Goal: Task Accomplishment & Management: Complete application form

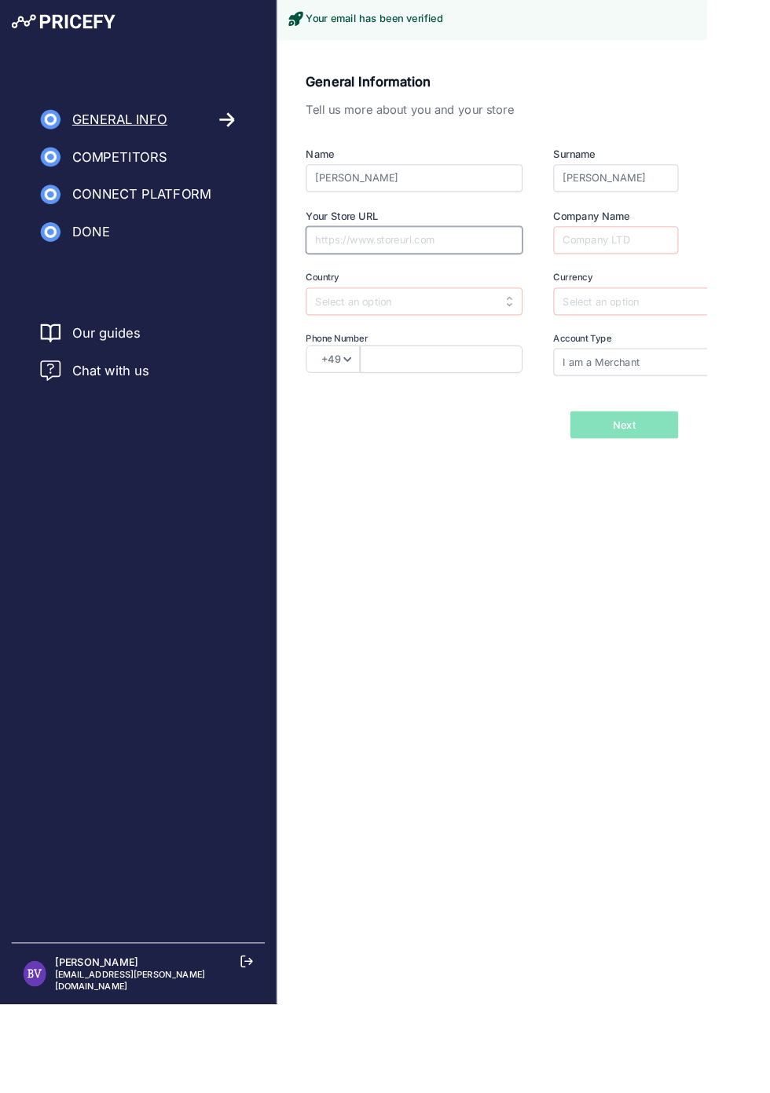
click at [519, 261] on input "Your Store URL" at bounding box center [451, 262] width 236 height 30
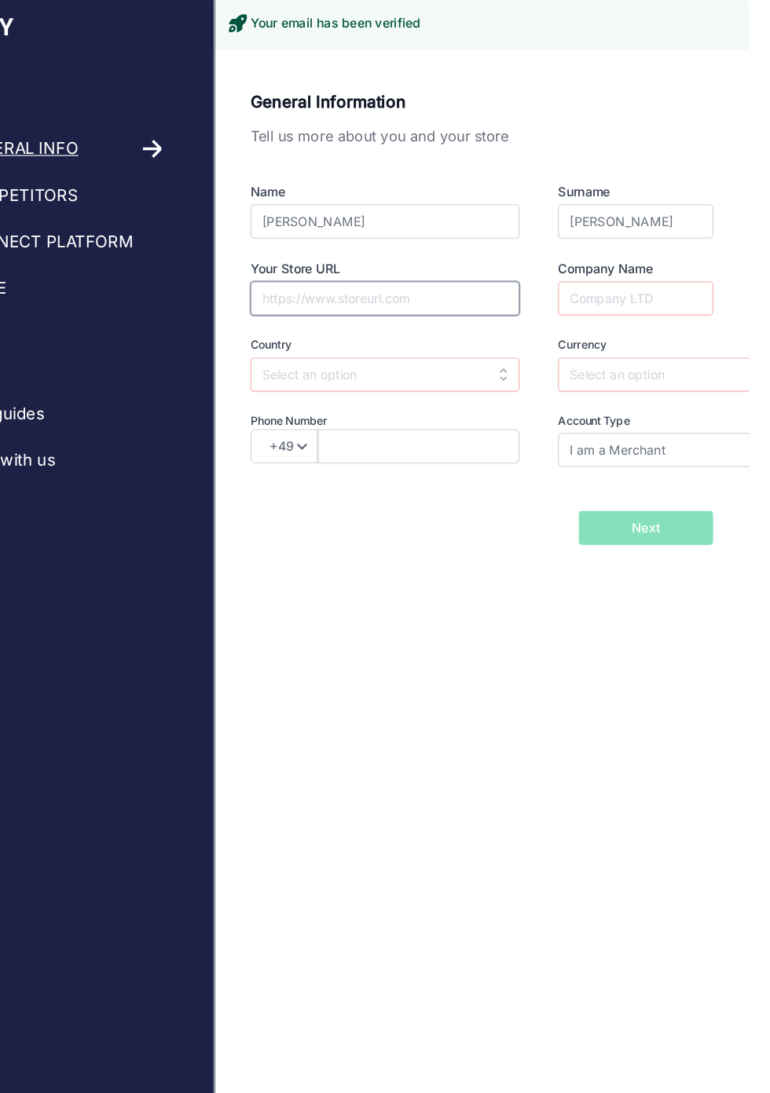
click at [366, 258] on input "Your Store URL" at bounding box center [451, 262] width 236 height 30
type input "avantage padel"
click at [367, 329] on input "text" at bounding box center [451, 328] width 236 height 30
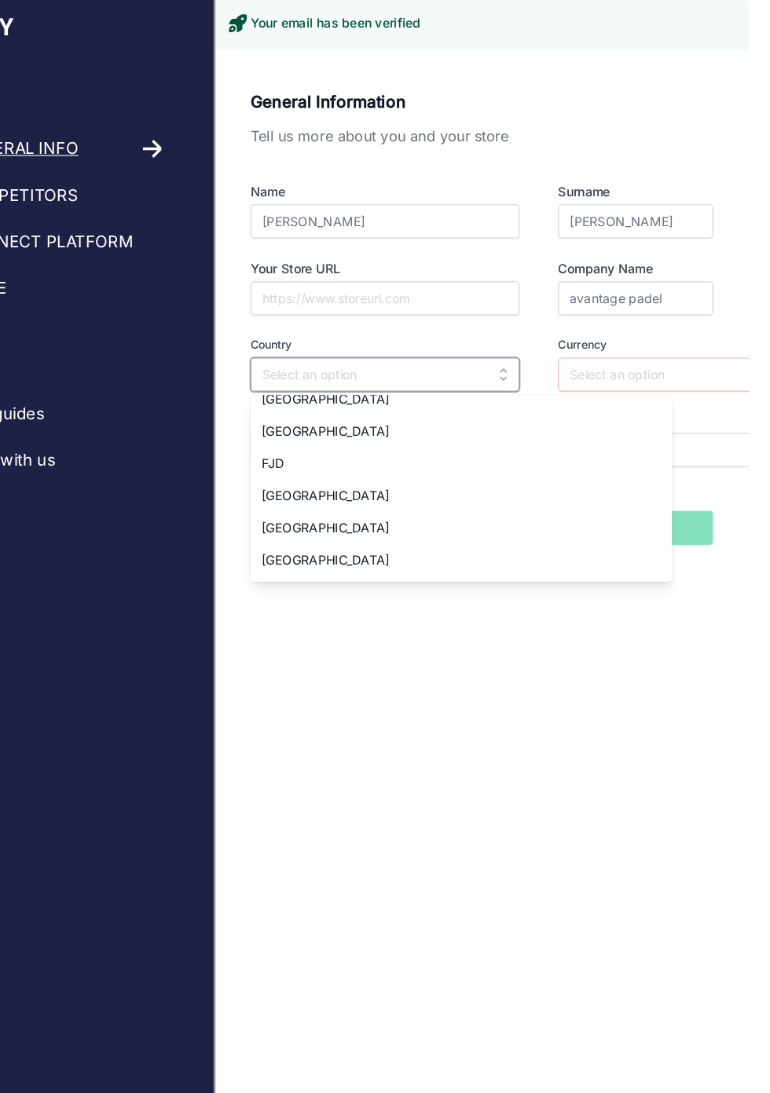
scroll to position [2023, 0]
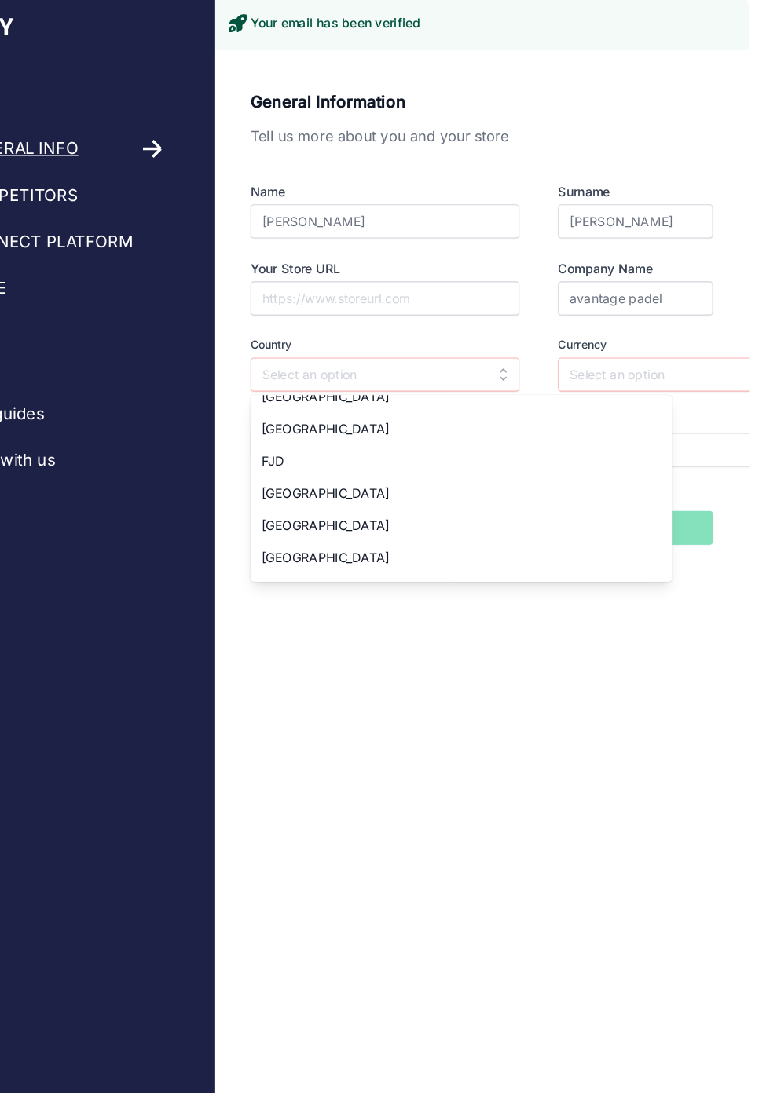
click at [352, 426] on span "France" at bounding box center [398, 432] width 112 height 13
type input "France"
type input "EUR"
select select "33"
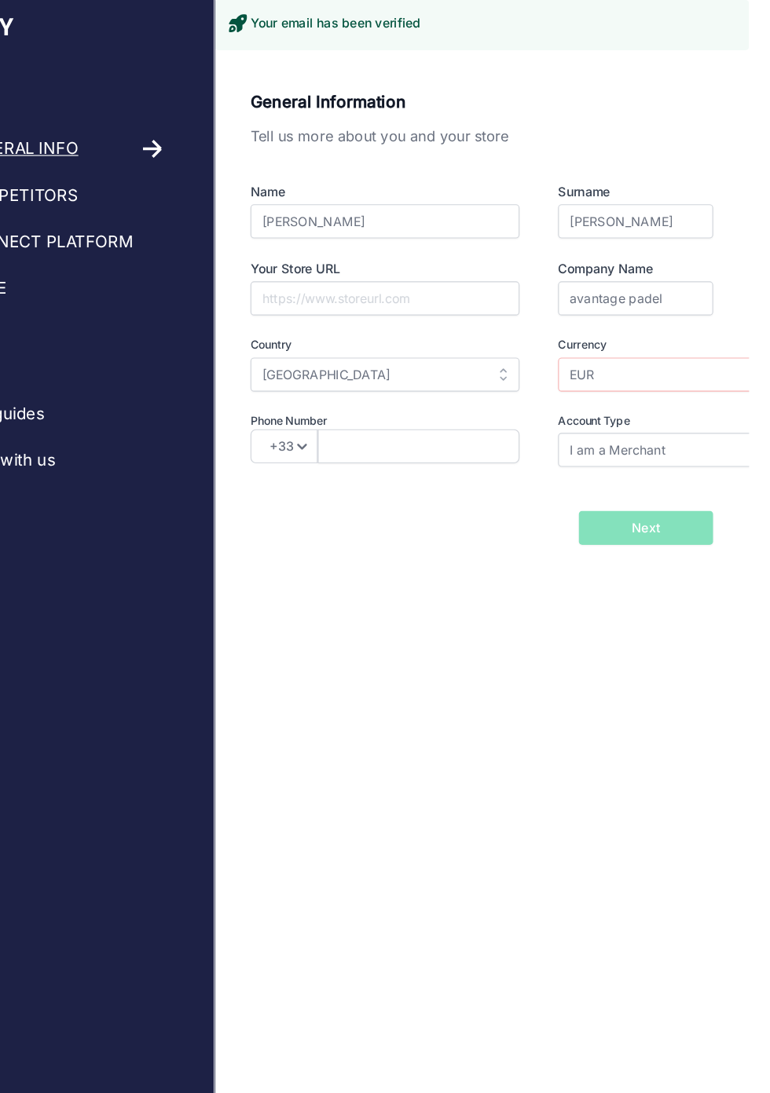
scroll to position [0, 0]
click at [707, 319] on input "EUR" at bounding box center [720, 328] width 236 height 30
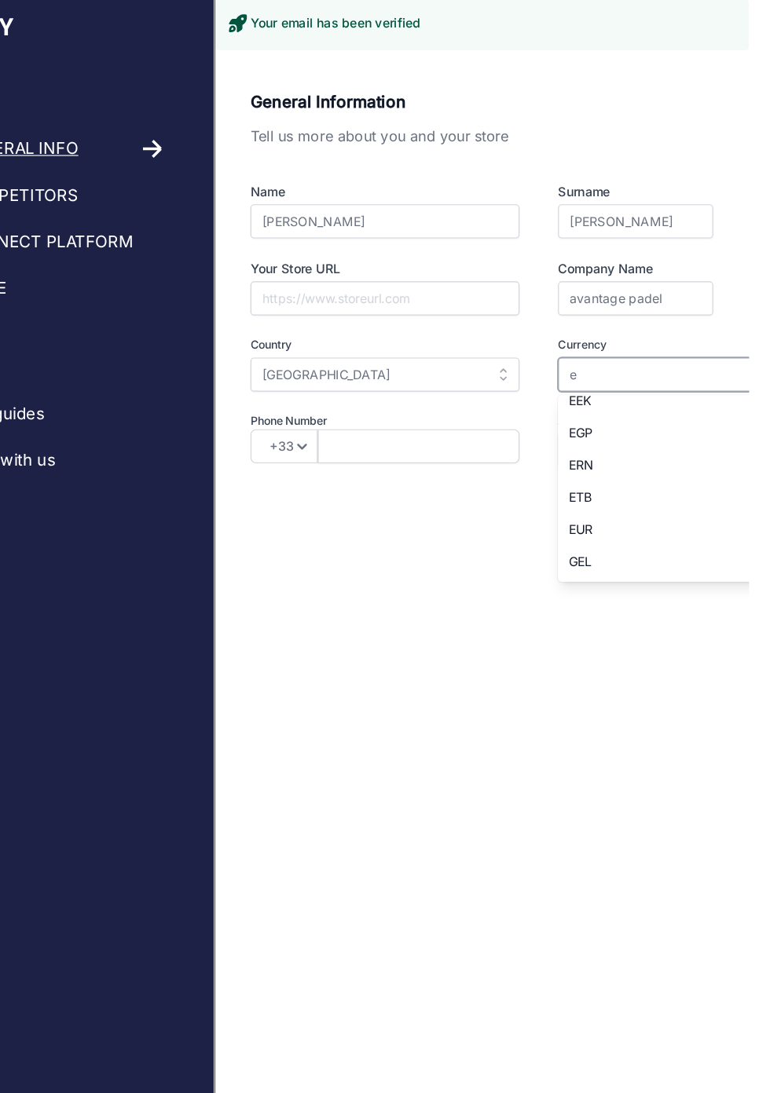
scroll to position [87, 0]
click at [624, 444] on span "EUR" at bounding box center [622, 445] width 21 height 13
type input "EUR"
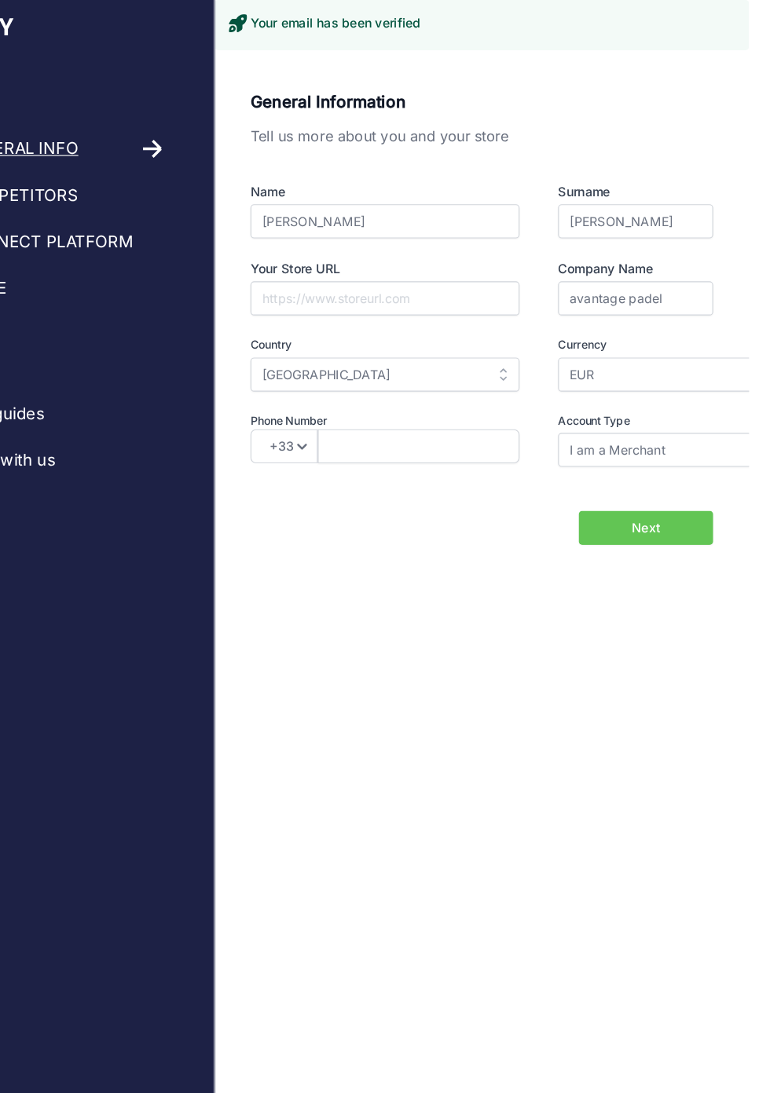
scroll to position [0, 0]
click at [431, 386] on input "text" at bounding box center [480, 391] width 177 height 30
type input "683765299"
click at [720, 387] on input "I am a Merchant" at bounding box center [720, 394] width 236 height 30
click at [655, 430] on span "I am a Merchant" at bounding box center [654, 428] width 84 height 13
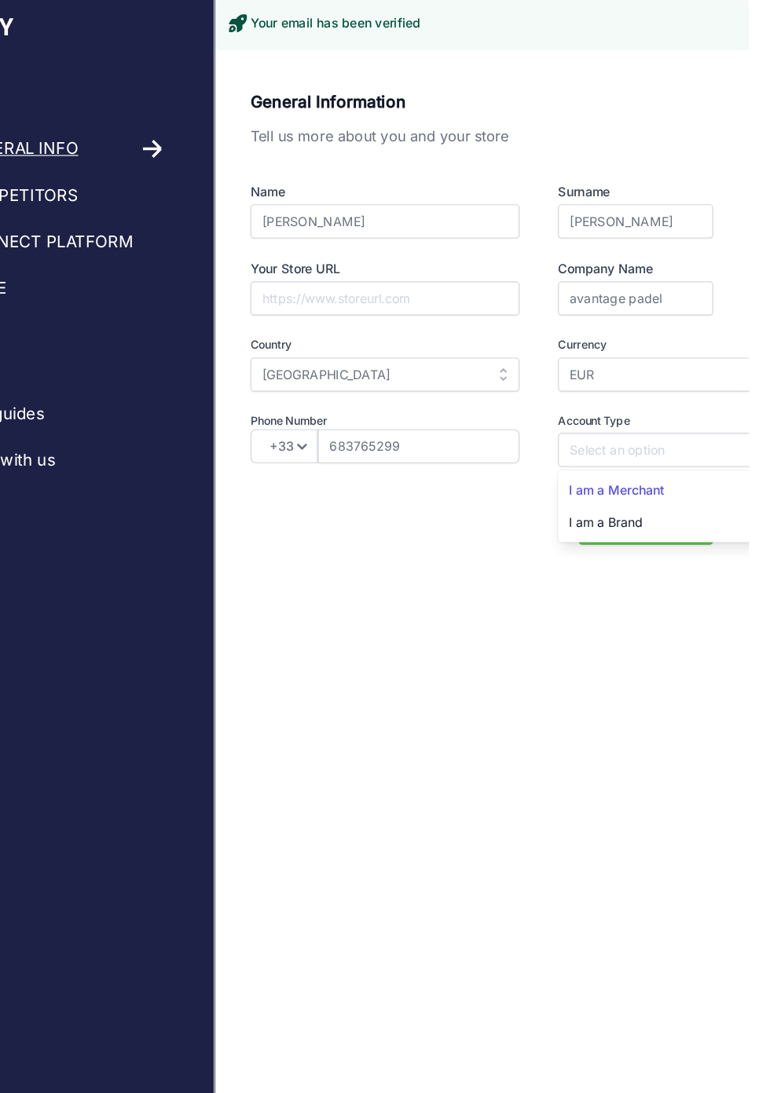
type input "I am a Merchant"
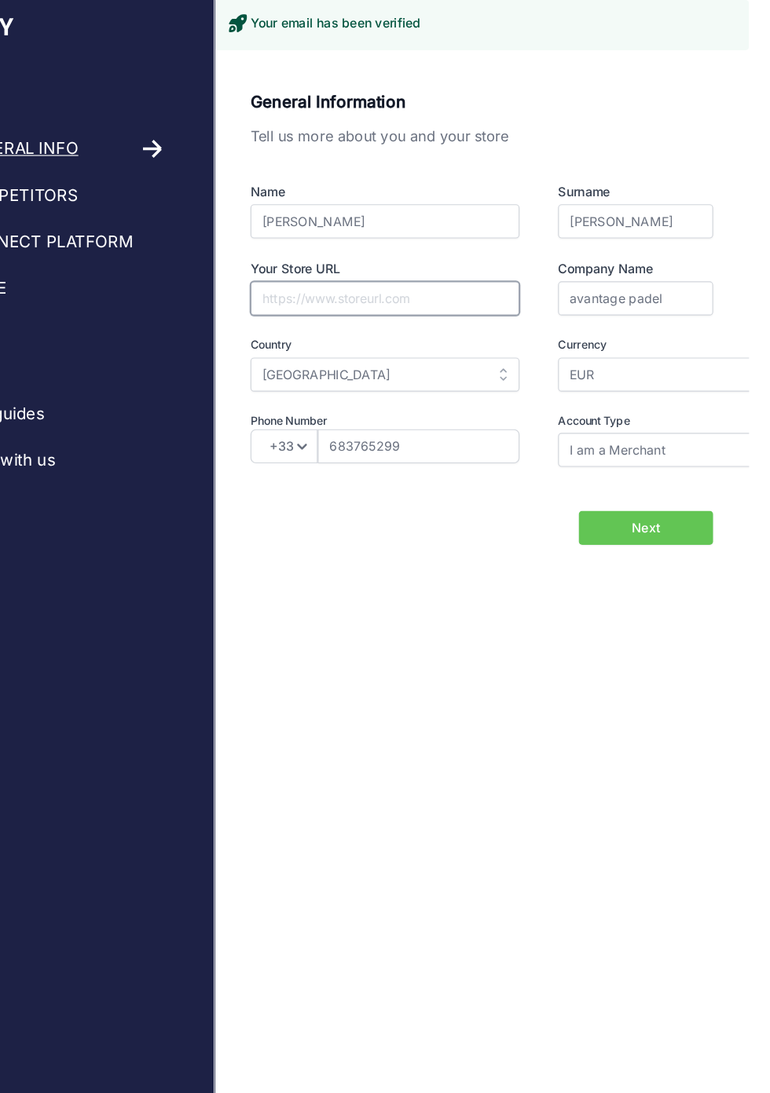
click at [356, 258] on input "Your Store URL" at bounding box center [451, 262] width 236 height 30
type input "https://raquette-padel.com"
click at [688, 458] on span "Next" at bounding box center [679, 463] width 25 height 16
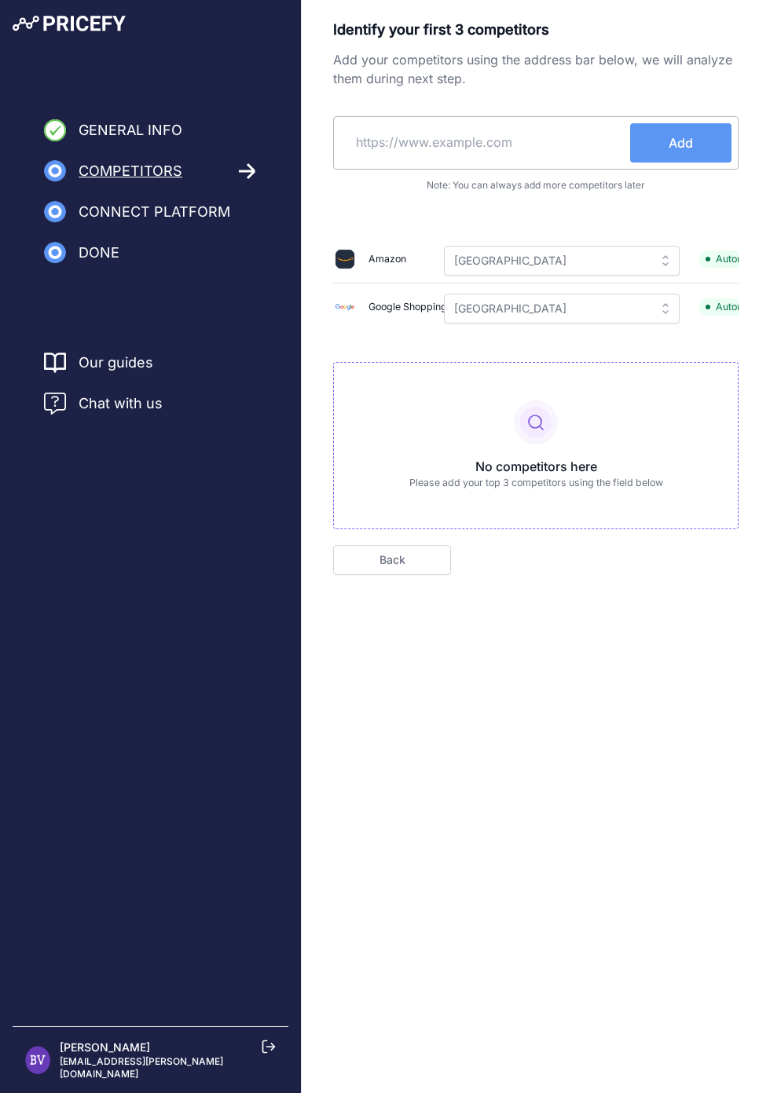
click at [381, 135] on input "text" at bounding box center [485, 142] width 290 height 38
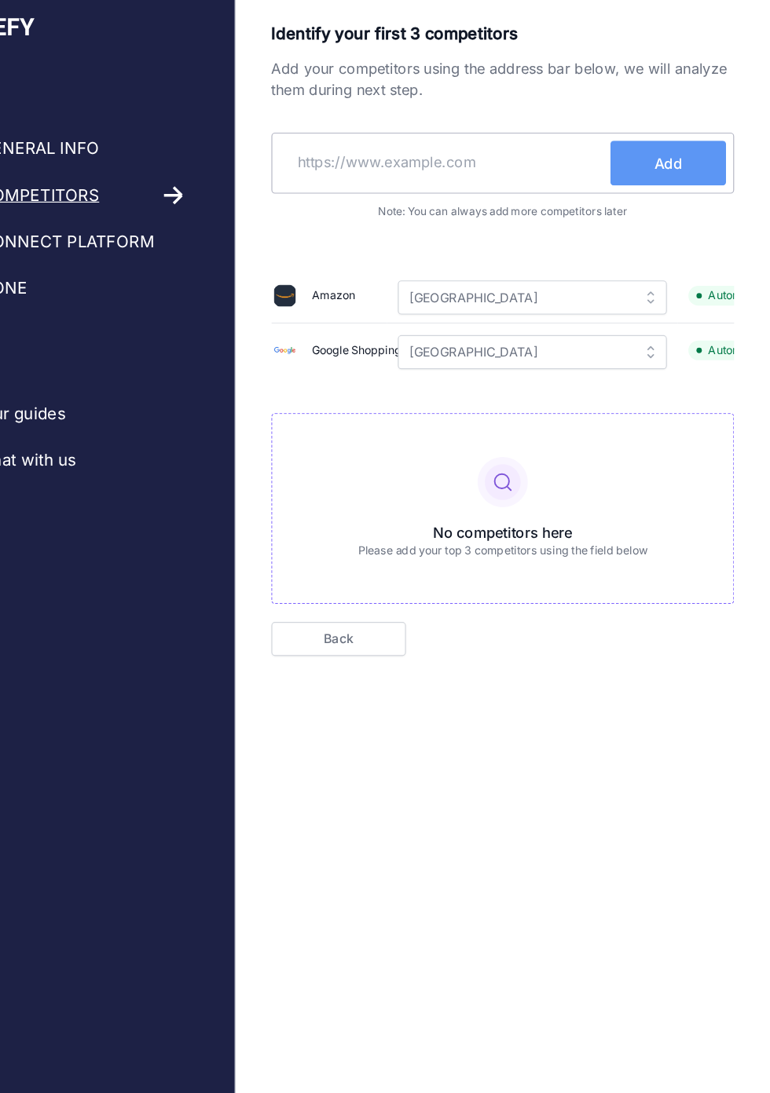
click at [376, 126] on input "text" at bounding box center [485, 142] width 290 height 38
type input "p"
click at [382, 139] on input "text" at bounding box center [485, 142] width 290 height 38
type input "https://www.padelreference.com/fr"
click at [693, 150] on span "Add" at bounding box center [680, 142] width 24 height 19
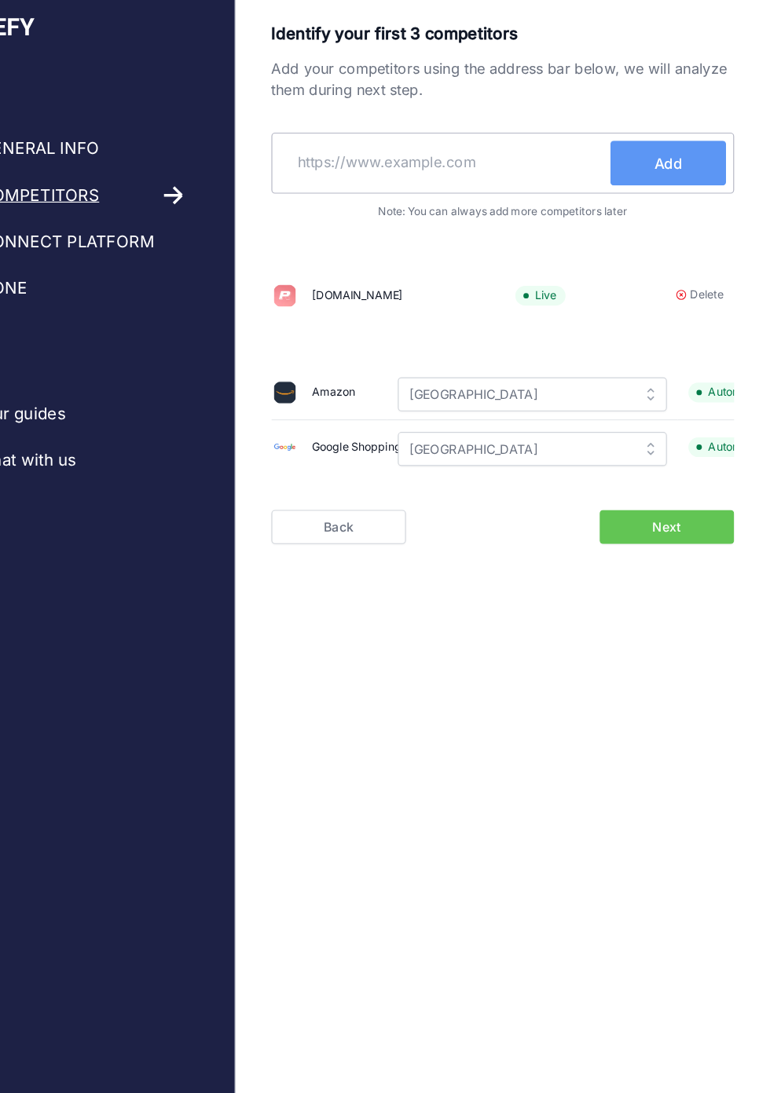
click at [543, 150] on input "text" at bounding box center [485, 142] width 290 height 38
click at [378, 143] on input "text" at bounding box center [485, 142] width 290 height 38
type input "https://www.tradeinn.com/smashinn/fr"
click at [672, 143] on span "Add" at bounding box center [680, 142] width 24 height 19
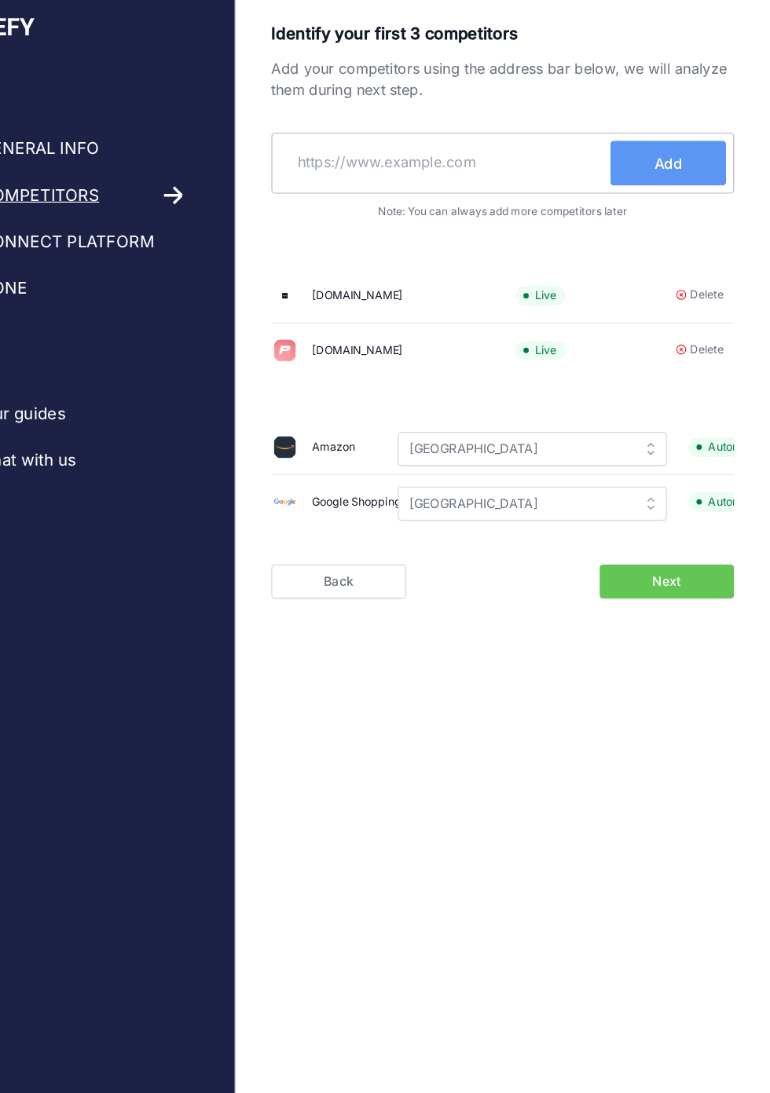
paste input "https://esprit-padel-shop.com/?srsltid=AfmBOors7l-aTuwKekiYFS2SLXUlx-jf7RKGtWGg…"
click at [577, 139] on input "https://esprit-padel-shop.com/?srsltid=AfmBOors7l-aTuwKekiYFS2SLXUlx-jf7RKGtWGg…" at bounding box center [485, 142] width 290 height 38
click at [557, 146] on input "https://esprit-padel-shop.com/?srsltid=AfmBOors7l-aTuwKekiYFS2SLXUlx-jf7RKGtWGg…" at bounding box center [485, 142] width 290 height 38
click at [616, 146] on input "https://esprit-padel-shop.com/?srsltid=AfmBOors7l-aTuwKekiYFS2SLXUlx-jf7RKGtWGg…" at bounding box center [485, 142] width 290 height 38
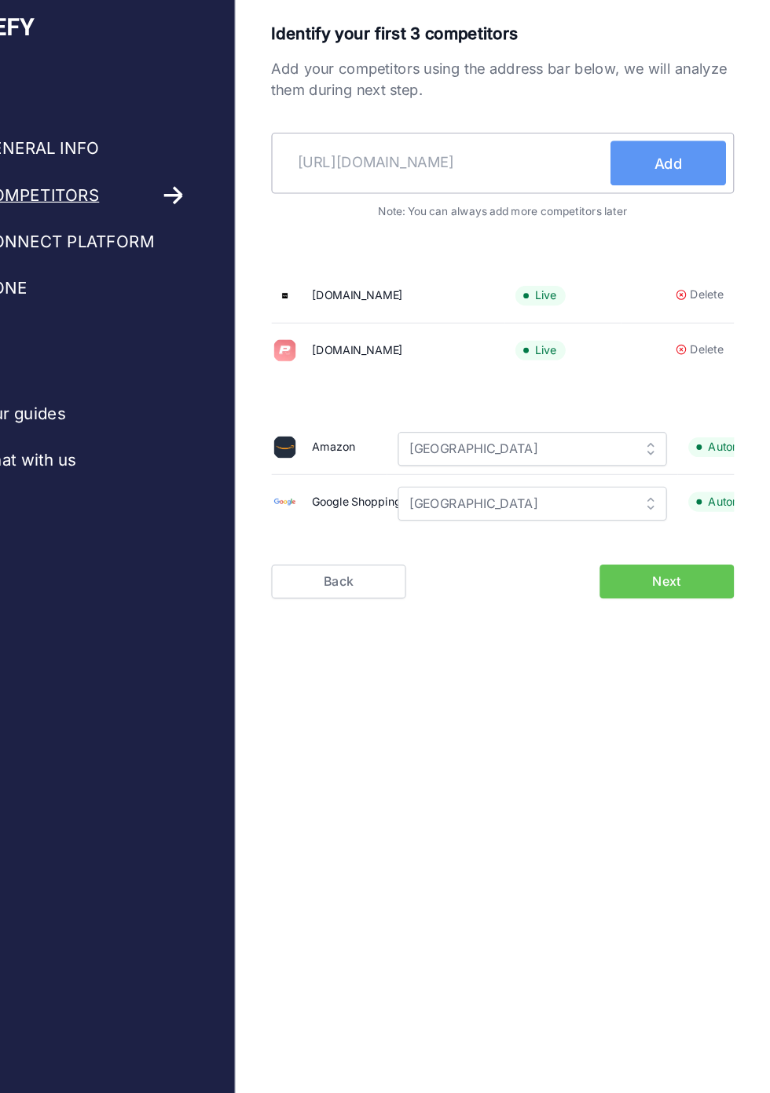
scroll to position [0, 0]
type input "https://esprit-padel-shop.com/"
click at [693, 137] on span "Add" at bounding box center [680, 142] width 24 height 19
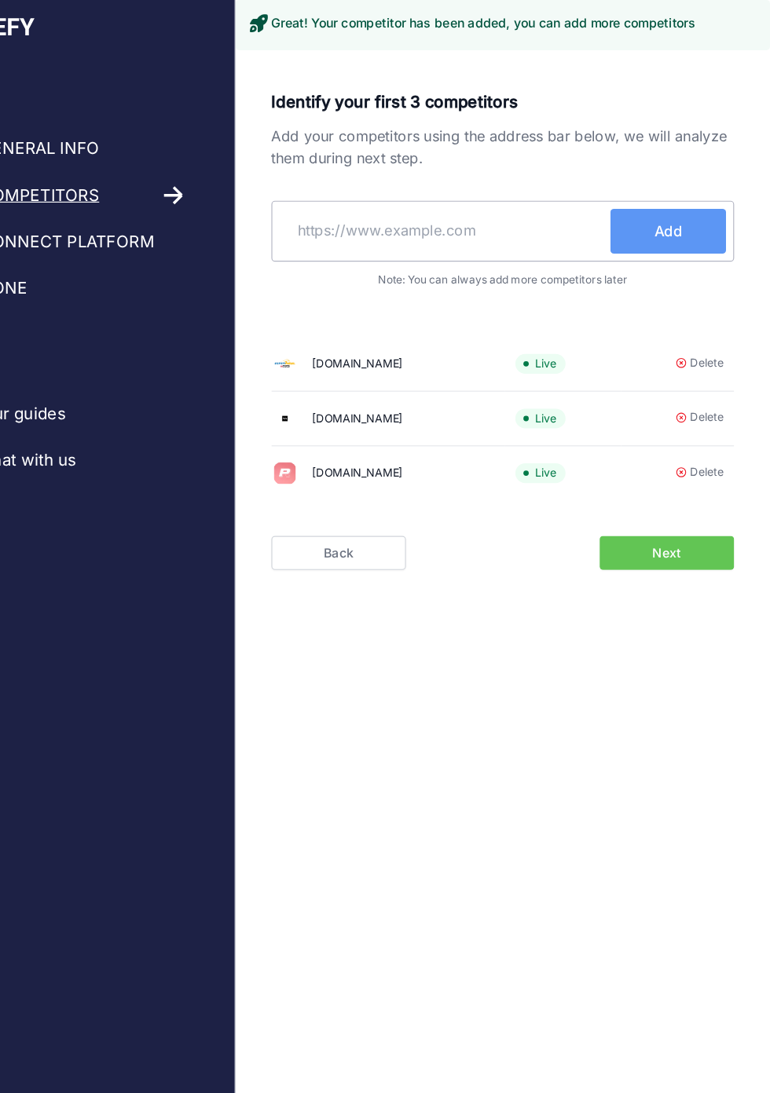
click at [688, 480] on div "Identify your first 3 competitors Add your competitors using the address bar be…" at bounding box center [536, 314] width 468 height 509
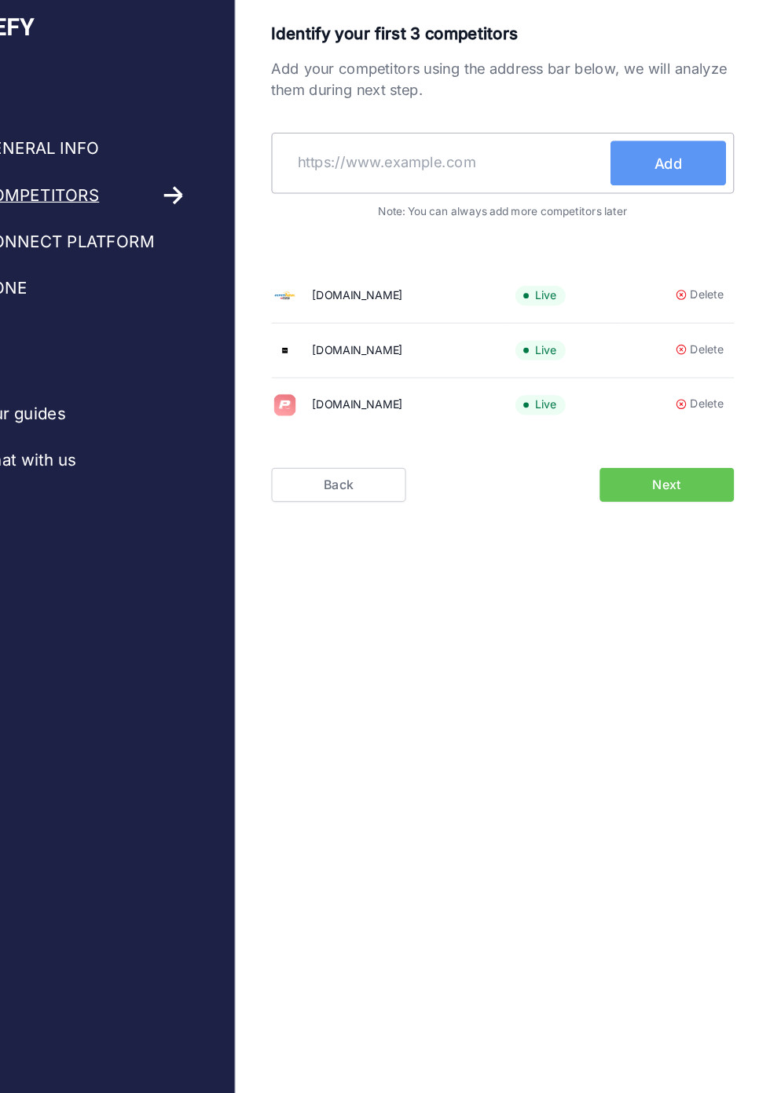
click at [692, 419] on span "Next" at bounding box center [679, 425] width 25 height 16
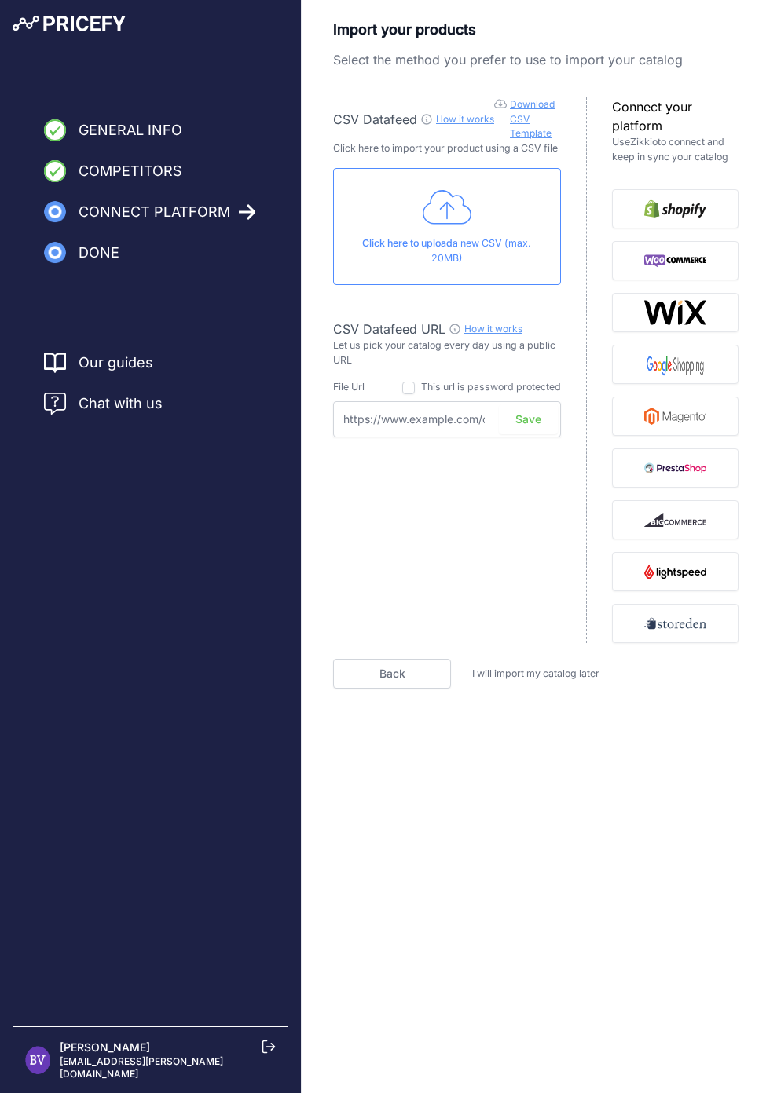
click at [686, 214] on img "button" at bounding box center [675, 208] width 63 height 25
click at [693, 207] on img "button" at bounding box center [675, 208] width 63 height 25
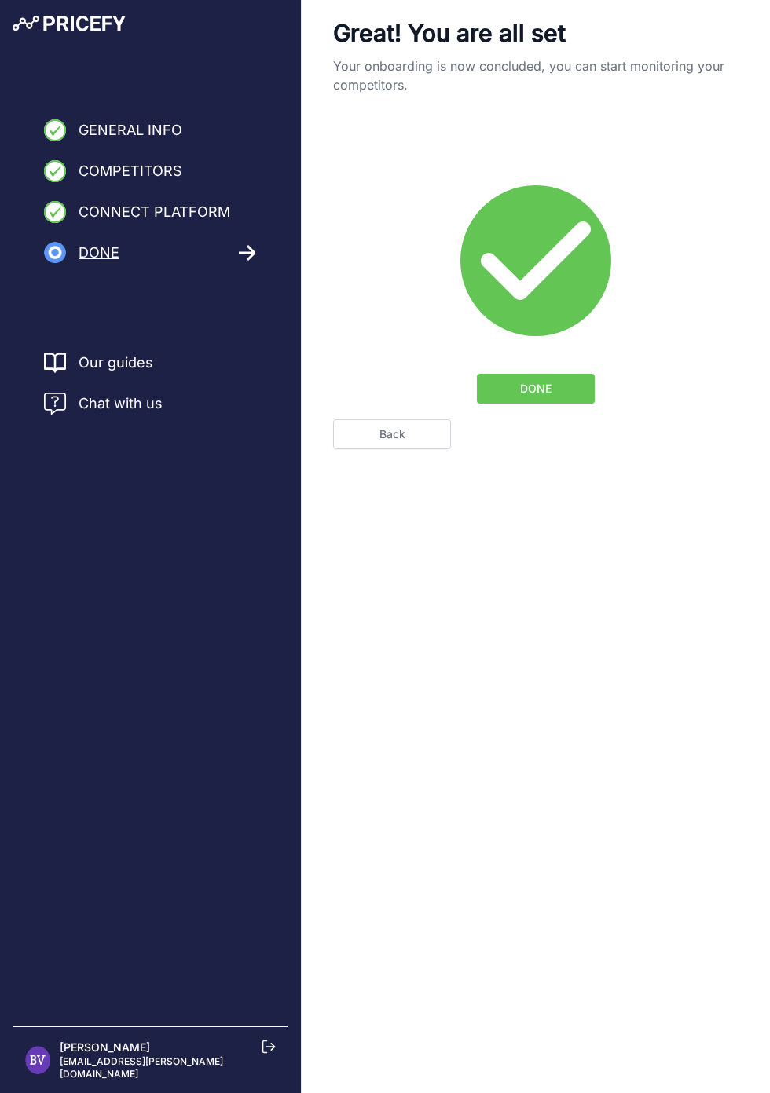
click at [550, 383] on span "DONE" at bounding box center [535, 389] width 31 height 16
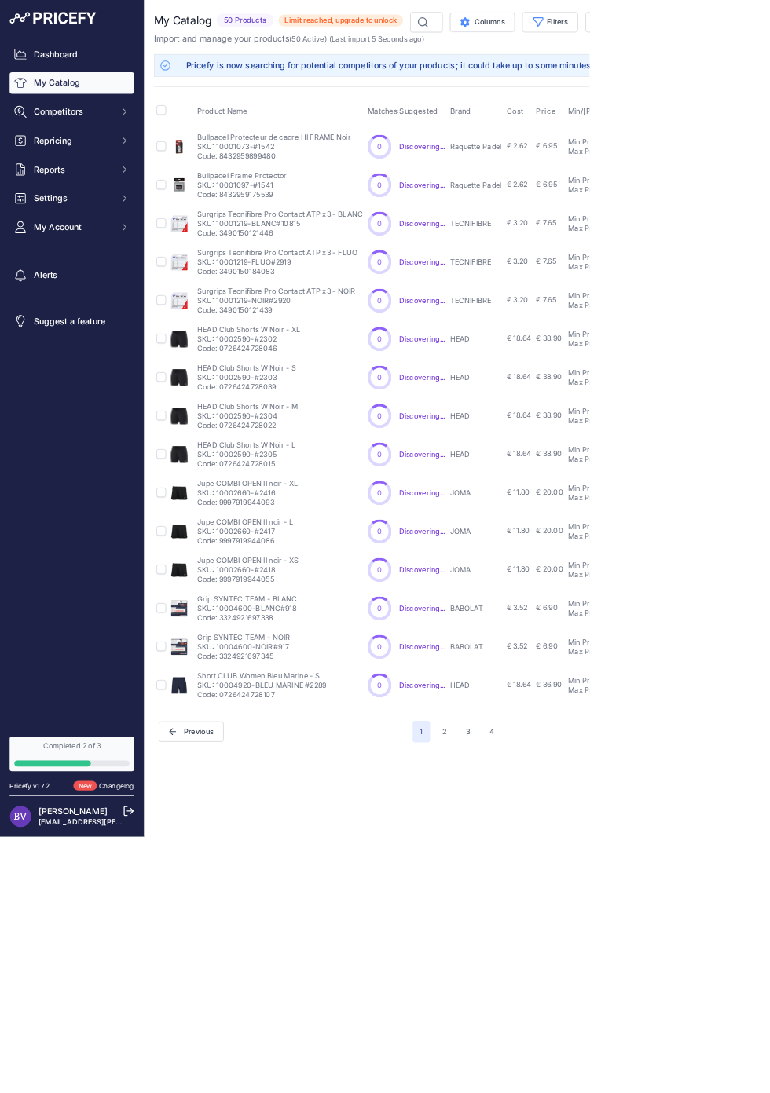
click at [592, 970] on button "2" at bounding box center [580, 956] width 24 height 28
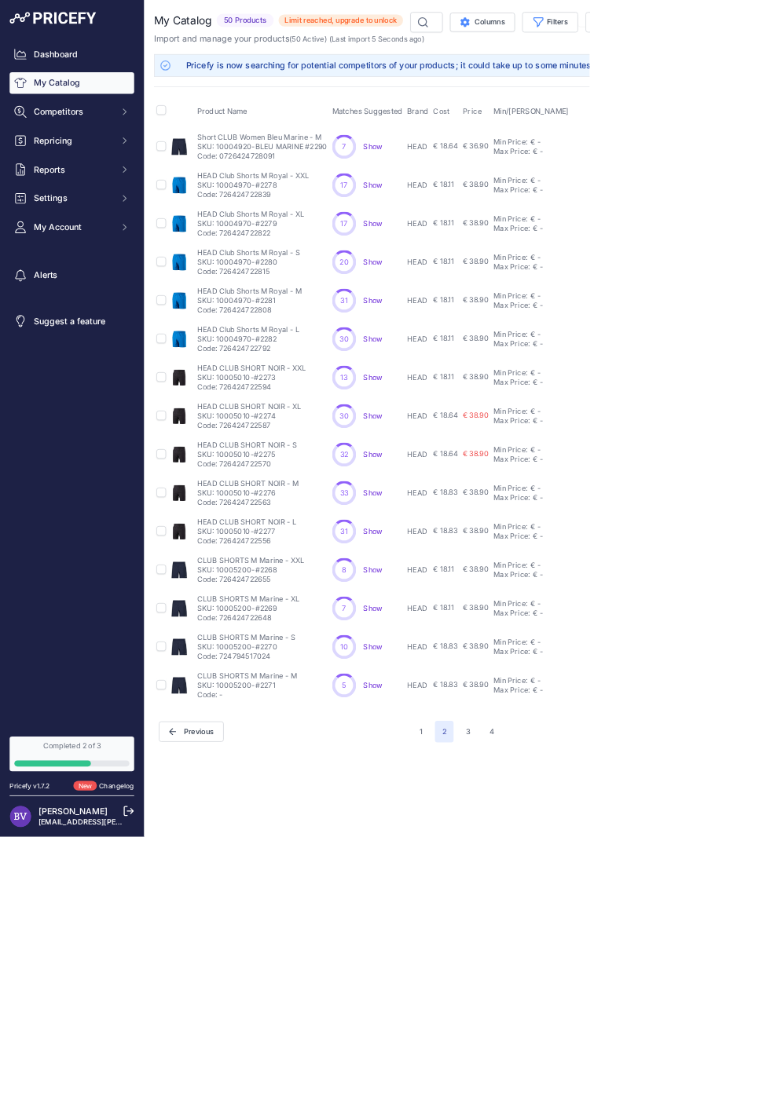
click at [623, 970] on button "3" at bounding box center [610, 956] width 25 height 28
